Goal: Transaction & Acquisition: Book appointment/travel/reservation

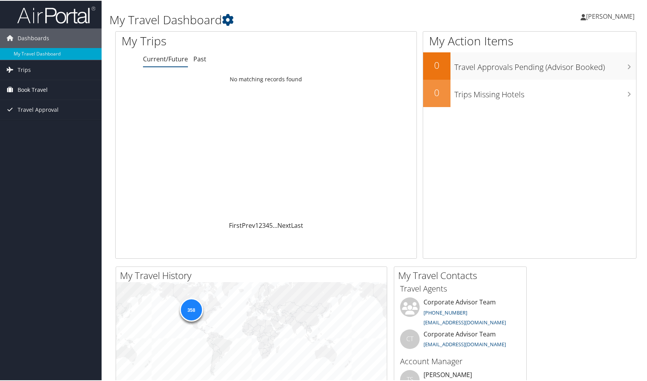
click at [44, 88] on span "Book Travel" at bounding box center [33, 89] width 30 height 20
click at [49, 128] on link "Book/Manage Online Trips" at bounding box center [51, 128] width 102 height 12
